Goal: Book appointment/travel/reservation

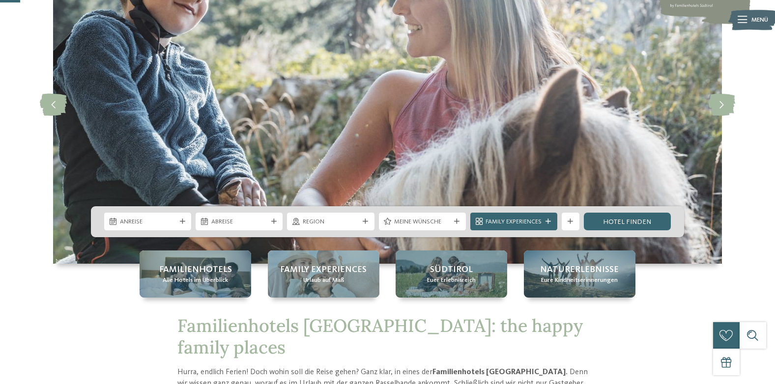
click at [401, 219] on span "Meine Wünsche" at bounding box center [422, 222] width 56 height 9
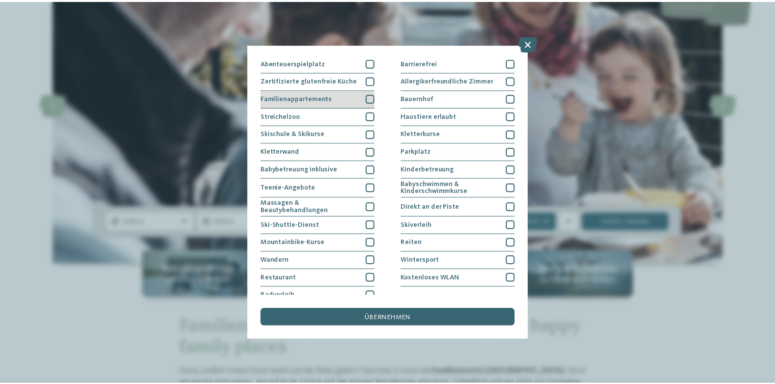
scroll to position [80, 0]
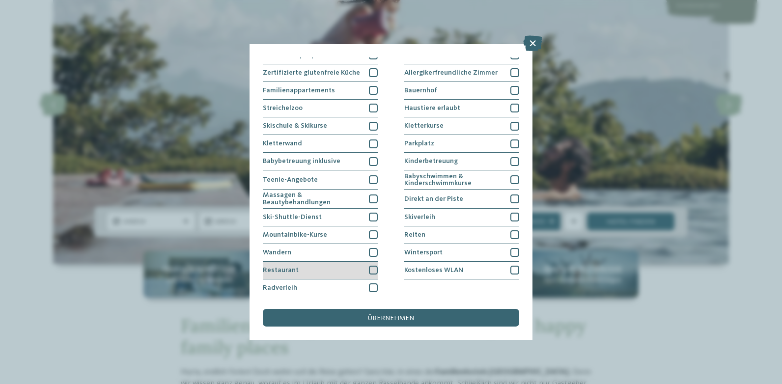
click at [331, 265] on div "Restaurant" at bounding box center [320, 271] width 115 height 18
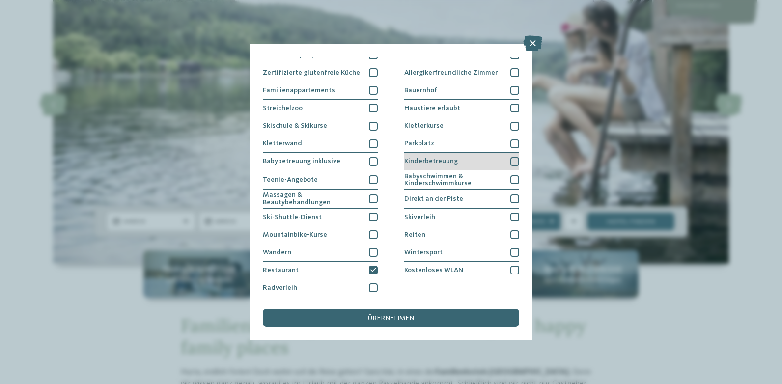
click at [487, 156] on div "Kinderbetreuung" at bounding box center [461, 162] width 115 height 18
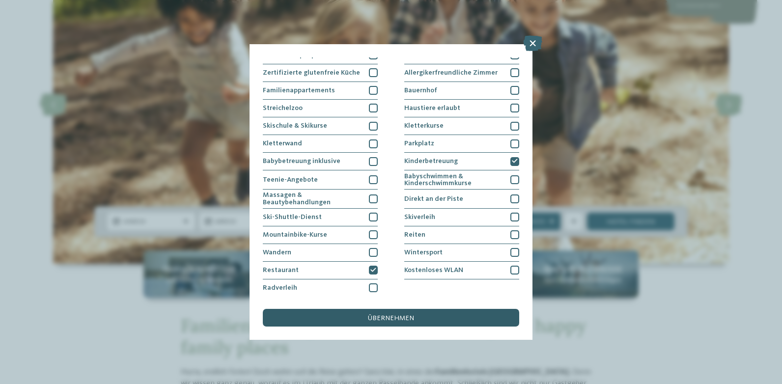
click at [449, 317] on div "übernehmen" at bounding box center [391, 318] width 256 height 18
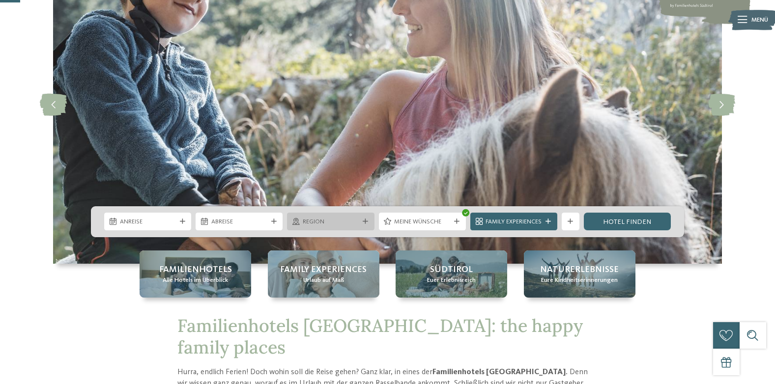
click at [327, 219] on span "Region" at bounding box center [331, 222] width 56 height 9
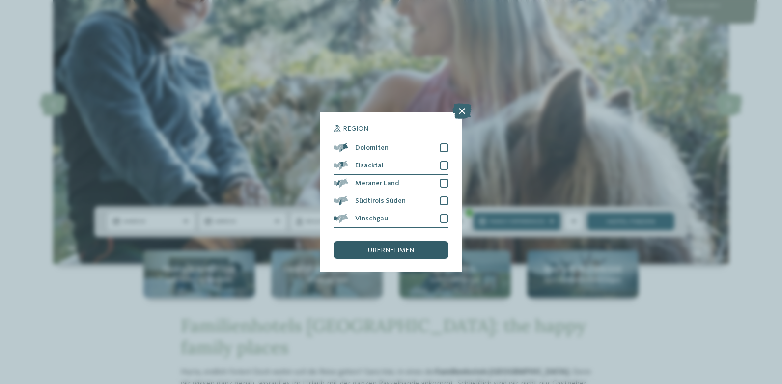
click at [394, 256] on div "übernehmen" at bounding box center [391, 250] width 115 height 18
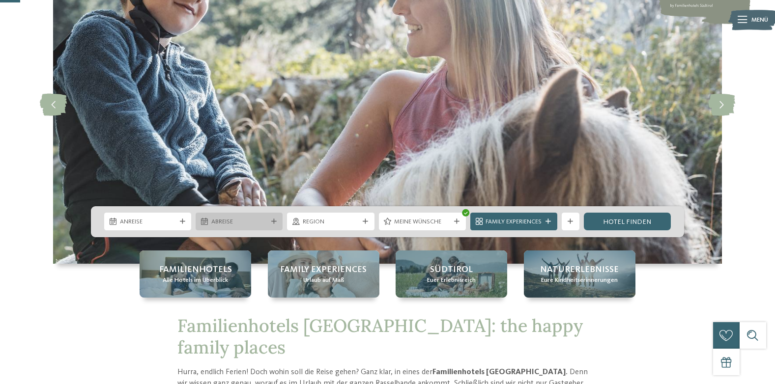
click at [259, 225] on span "Abreise" at bounding box center [239, 222] width 56 height 9
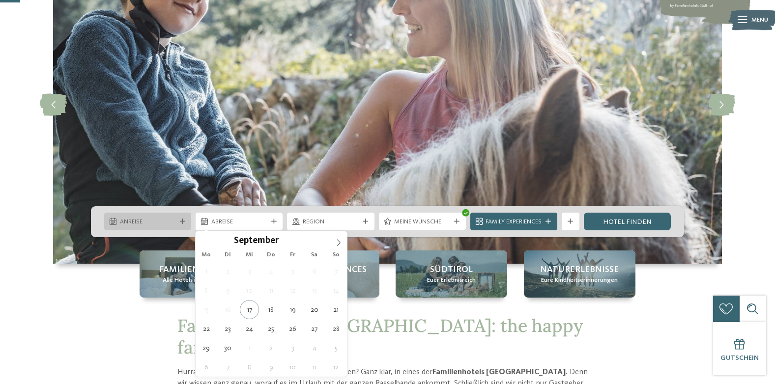
click at [133, 227] on div "Anreise" at bounding box center [147, 222] width 87 height 18
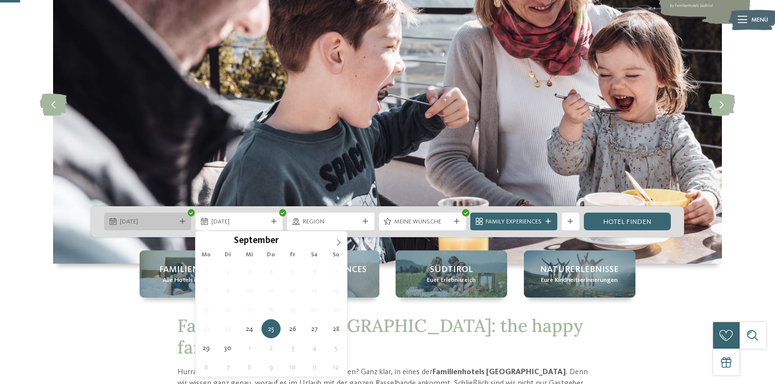
click at [161, 227] on div "24.09.2025" at bounding box center [147, 222] width 87 height 18
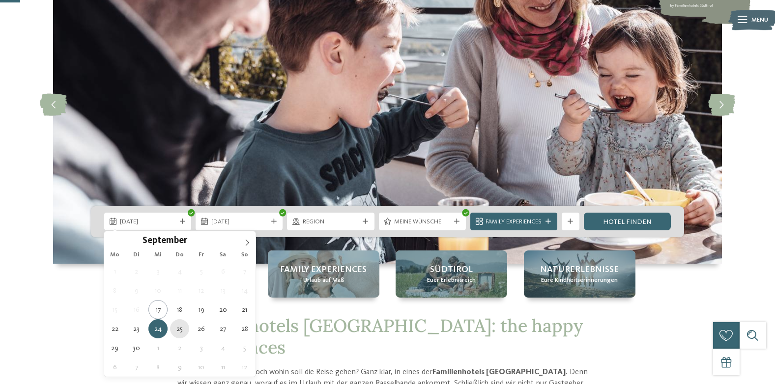
type div "[DATE]"
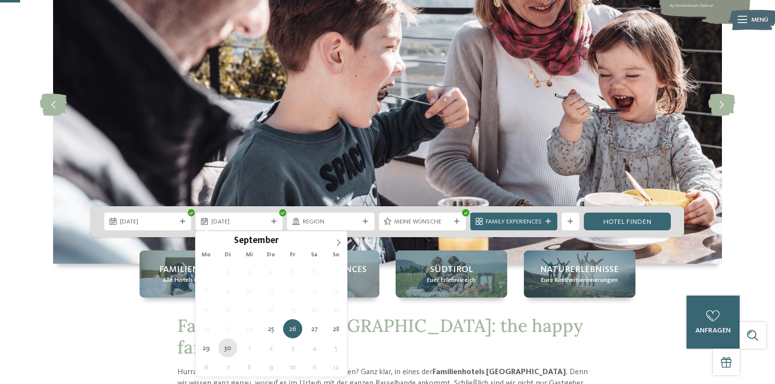
type div "[DATE]"
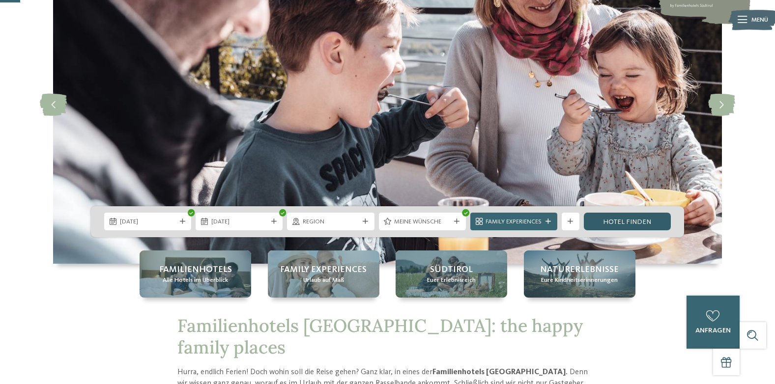
click at [622, 225] on link "Hotel finden" at bounding box center [627, 222] width 87 height 18
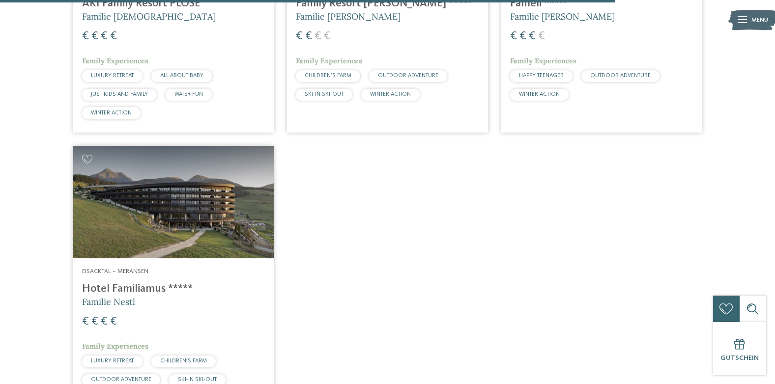
scroll to position [1759, 0]
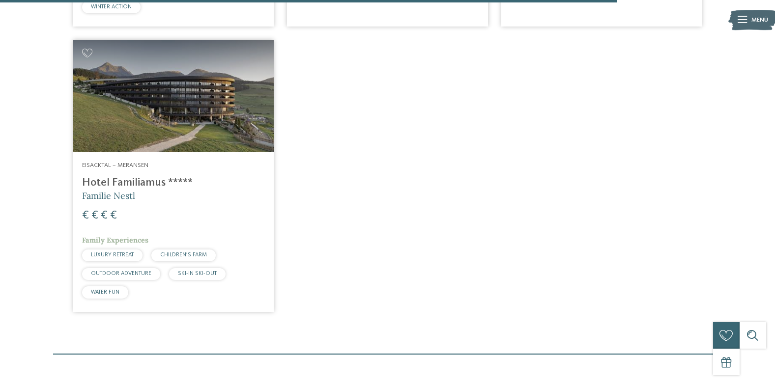
click at [141, 183] on h4 "Hotel Familiamus *****" at bounding box center [173, 182] width 183 height 13
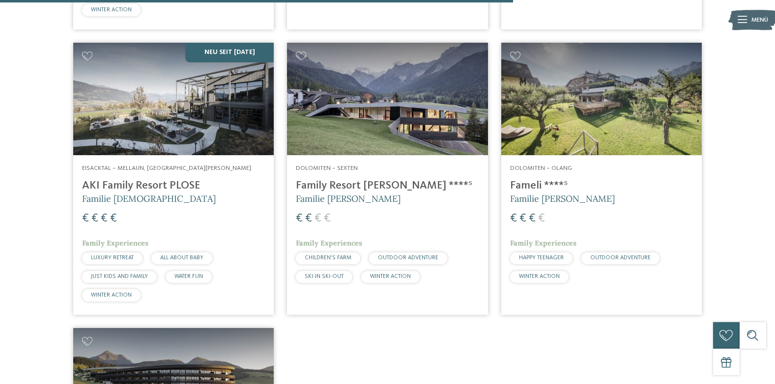
scroll to position [1464, 0]
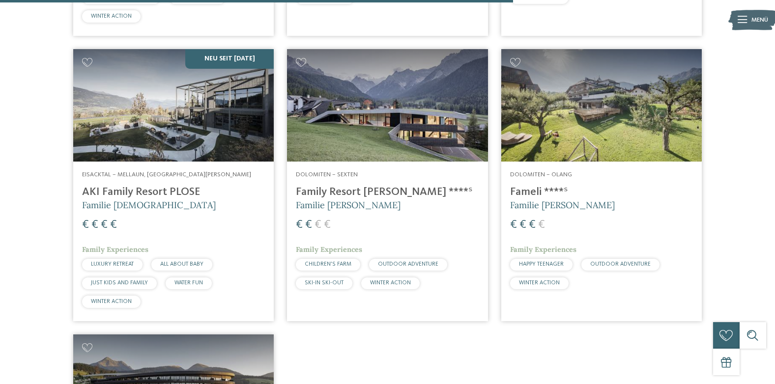
click at [171, 180] on div "Eisacktal – Mellaun, [GEOGRAPHIC_DATA][PERSON_NAME] [GEOGRAPHIC_DATA] Familie […" at bounding box center [173, 241] width 200 height 159
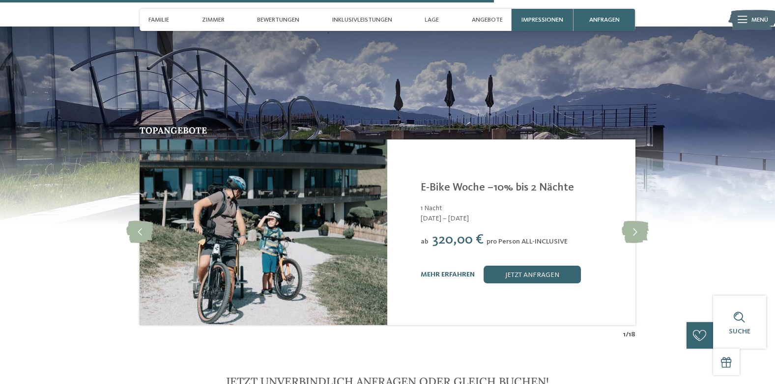
scroll to position [2063, 0]
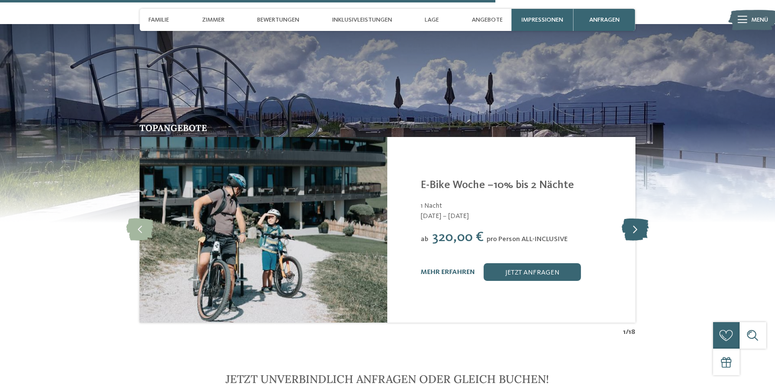
click at [630, 223] on icon at bounding box center [634, 230] width 27 height 22
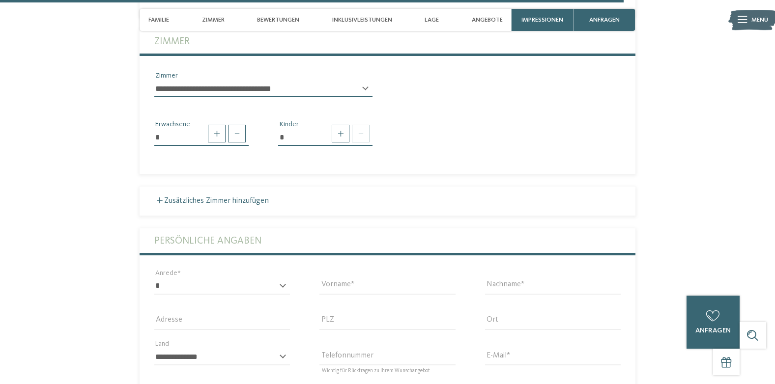
scroll to position [2604, 0]
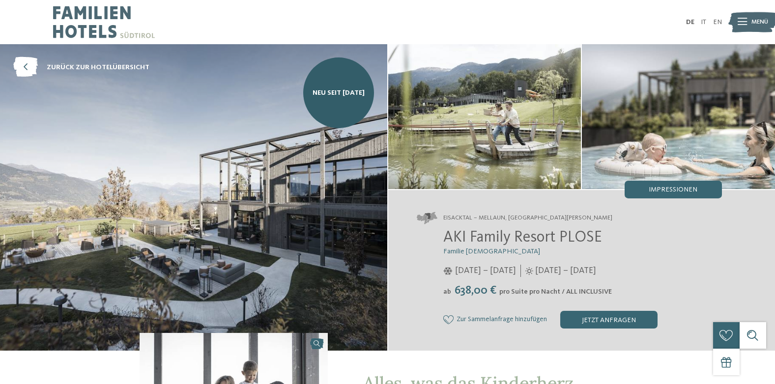
click at [746, 13] on div at bounding box center [741, 22] width 9 height 22
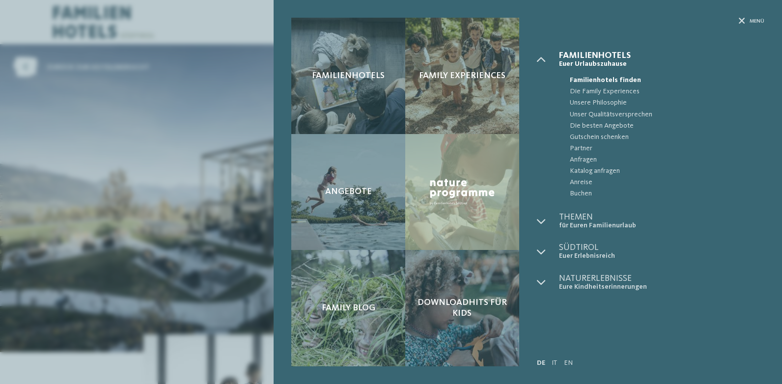
click at [184, 189] on div "Familienhotels Family Experiences Angebote" at bounding box center [391, 192] width 782 height 384
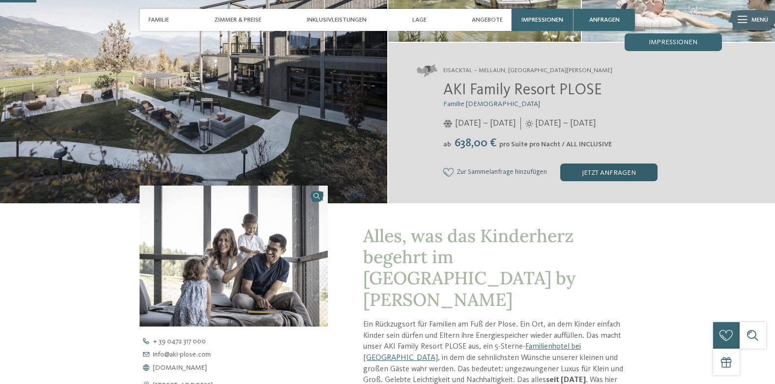
click at [607, 168] on div "jetzt anfragen" at bounding box center [608, 173] width 97 height 18
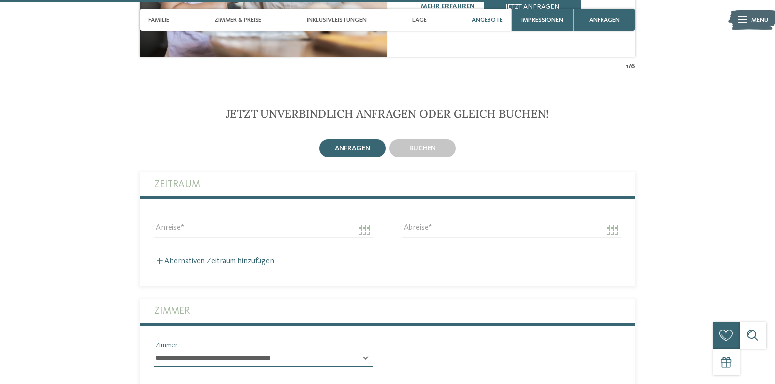
scroll to position [2231, 0]
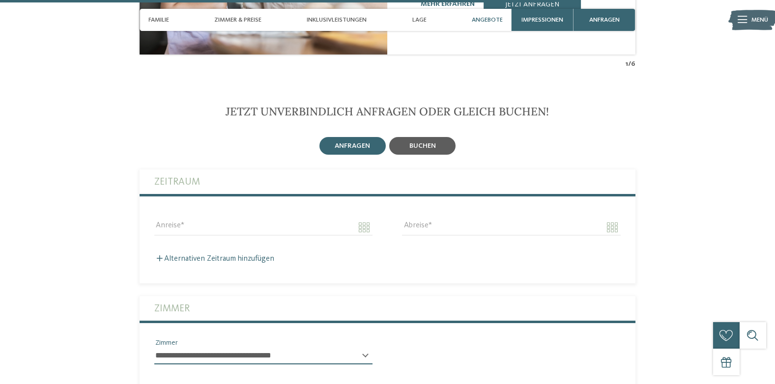
click at [439, 137] on div "buchen" at bounding box center [422, 146] width 66 height 18
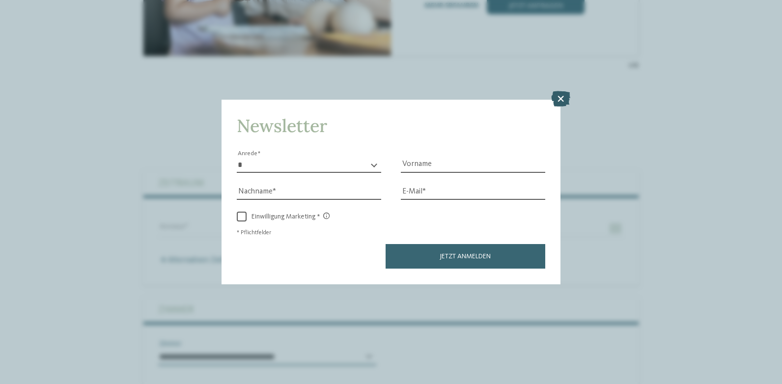
click at [569, 98] on icon at bounding box center [560, 99] width 19 height 16
